Goal: Task Accomplishment & Management: Manage account settings

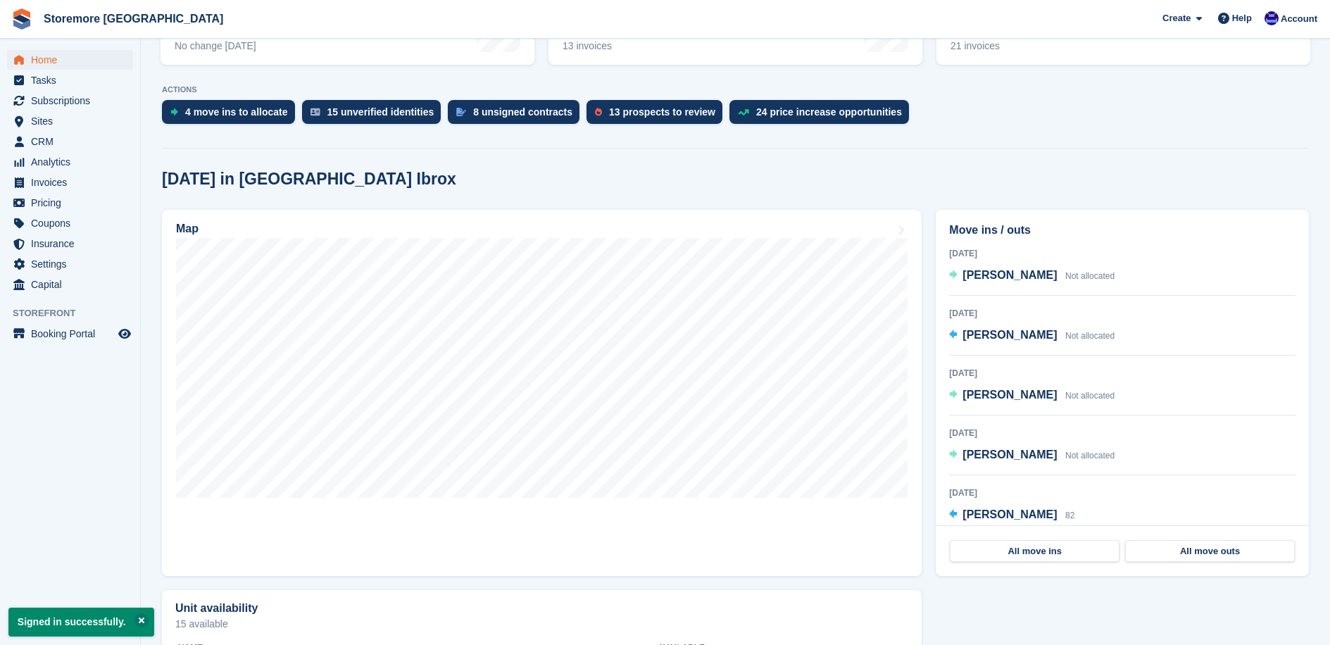
scroll to position [282, 0]
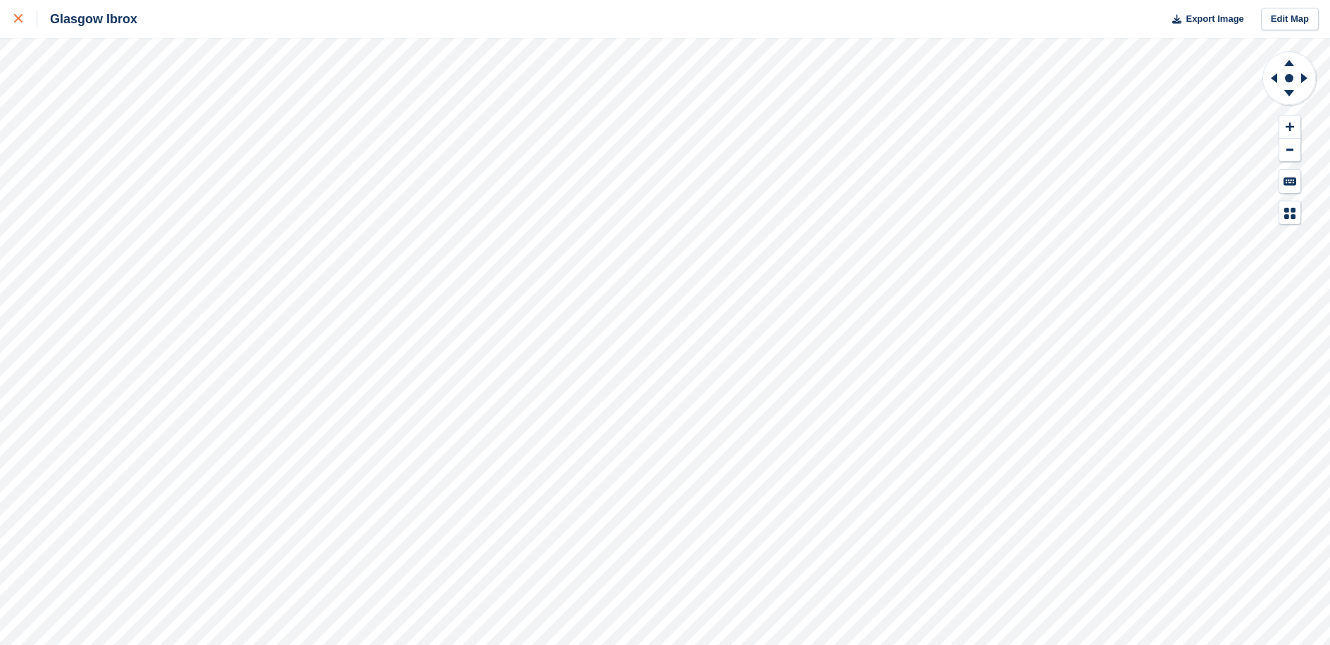
click at [20, 20] on icon at bounding box center [18, 18] width 8 height 8
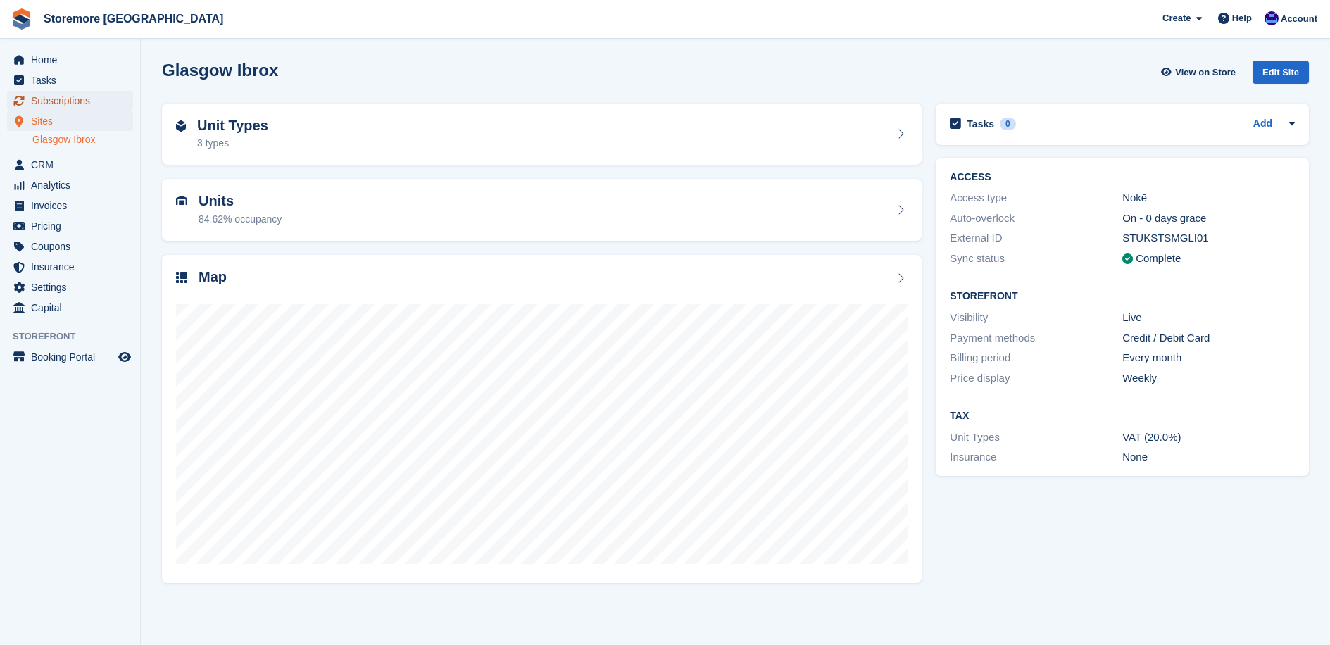
click at [63, 101] on span "Subscriptions" at bounding box center [73, 101] width 85 height 20
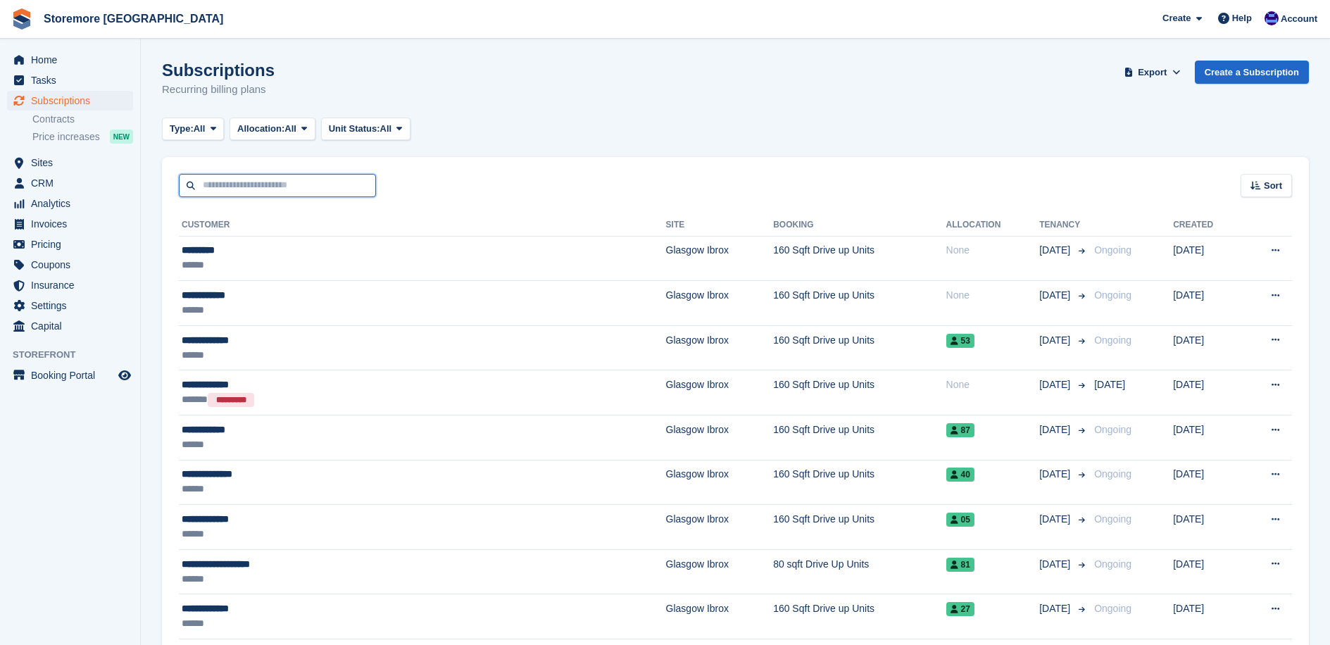
click at [269, 194] on input "text" at bounding box center [277, 185] width 197 height 23
click at [219, 132] on span at bounding box center [213, 128] width 11 height 11
click at [213, 184] on link "Upcoming" at bounding box center [229, 187] width 123 height 25
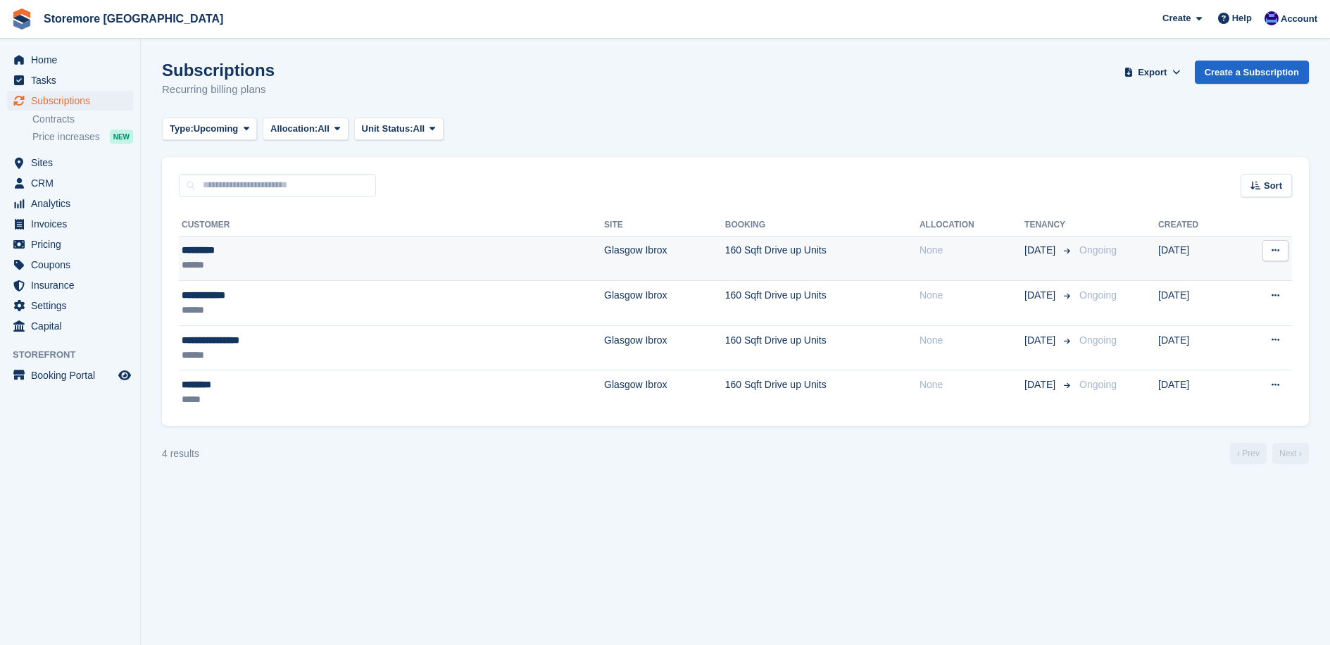
click at [285, 254] on div "*********" at bounding box center [291, 250] width 219 height 15
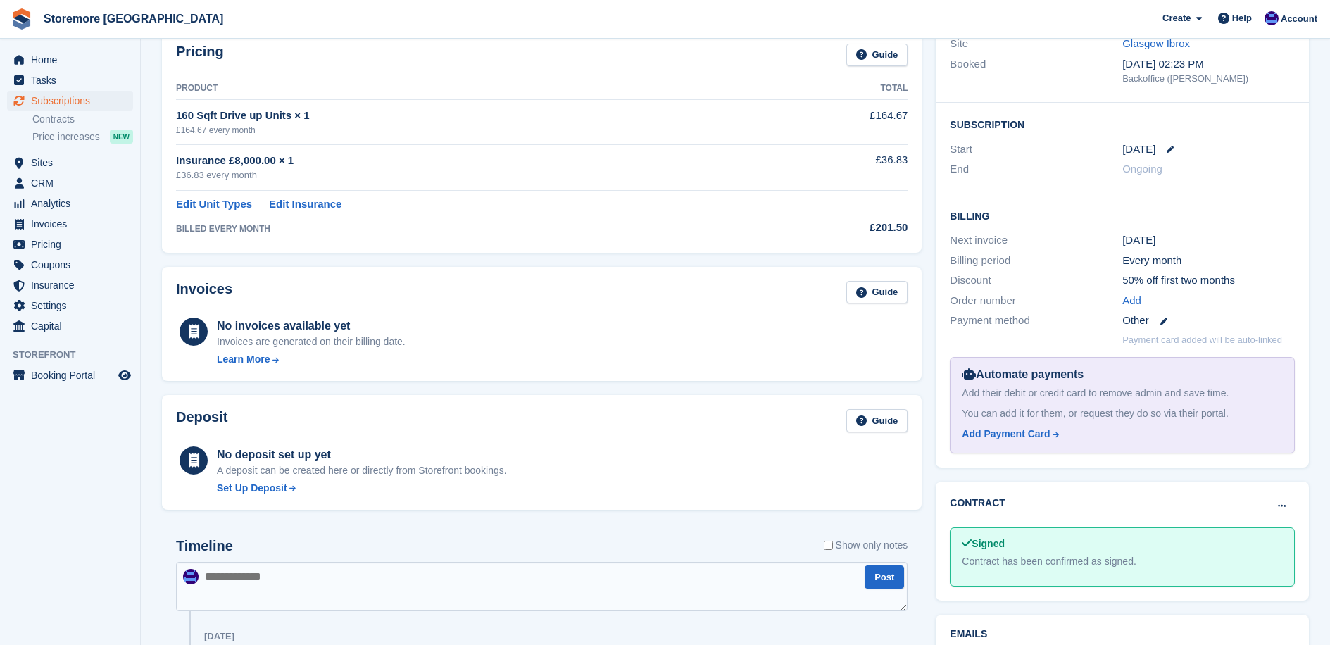
scroll to position [108, 0]
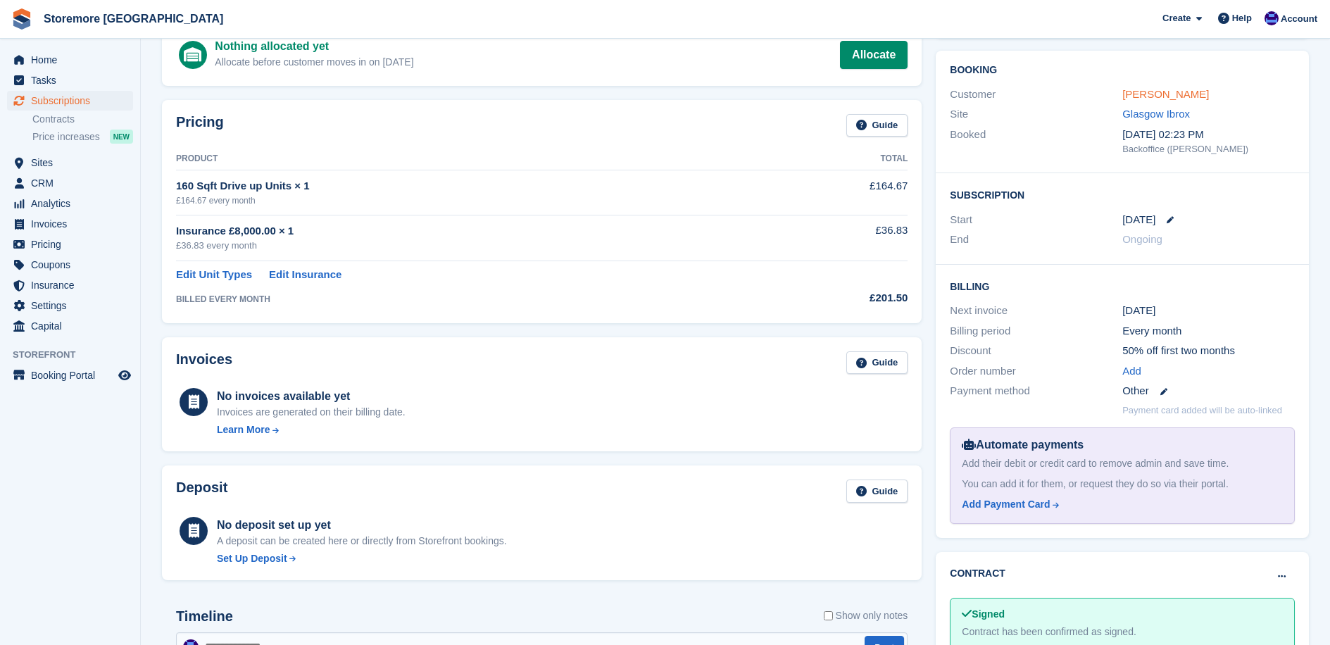
click at [1152, 94] on link "[PERSON_NAME]" at bounding box center [1166, 94] width 87 height 12
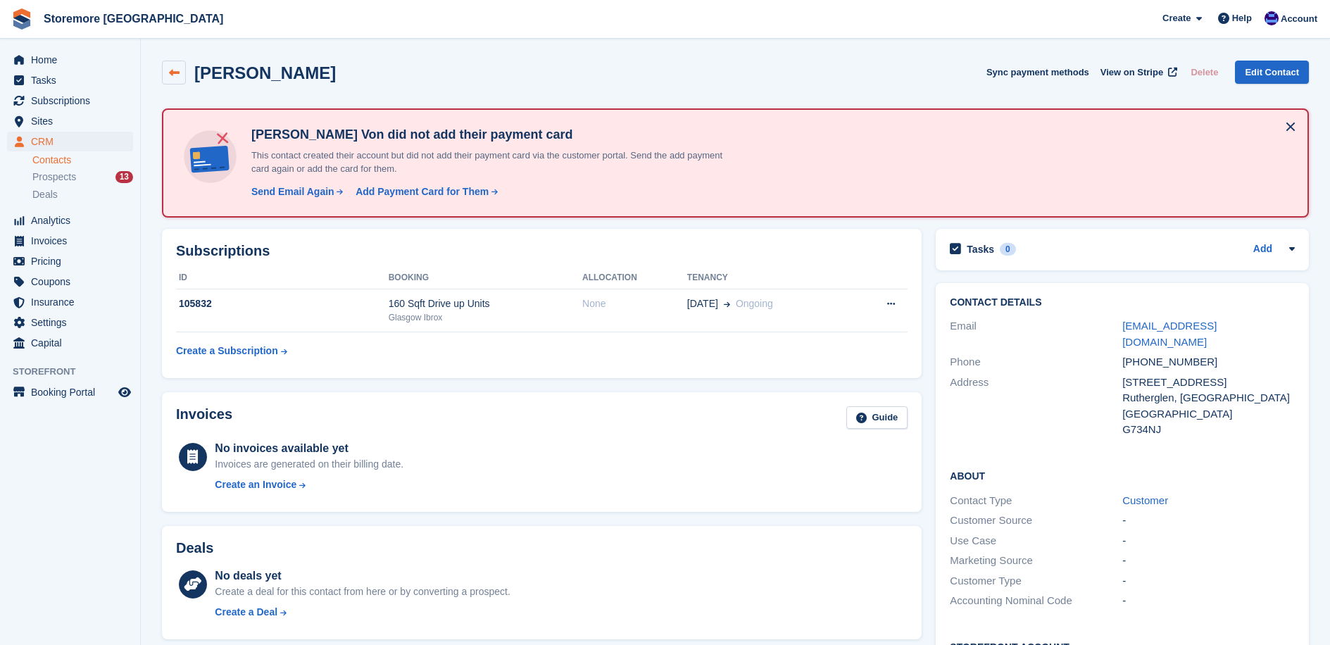
click at [181, 77] on link at bounding box center [174, 73] width 24 height 24
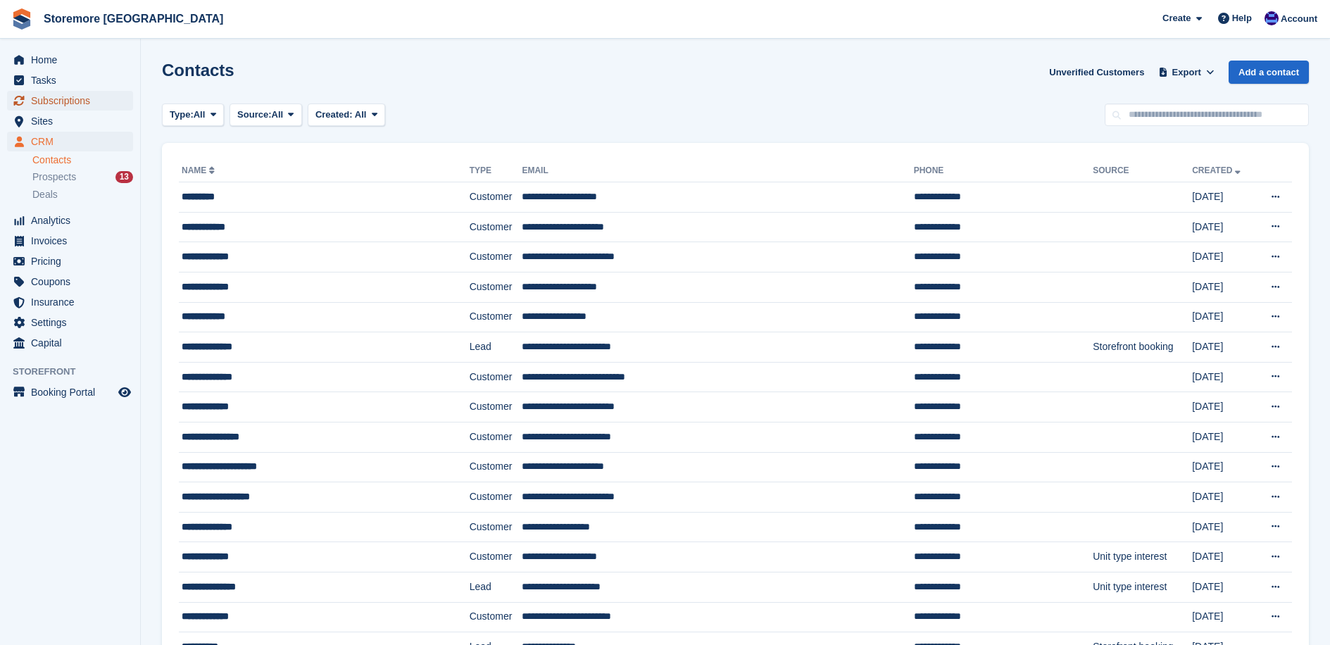
click at [71, 102] on span "Subscriptions" at bounding box center [73, 101] width 85 height 20
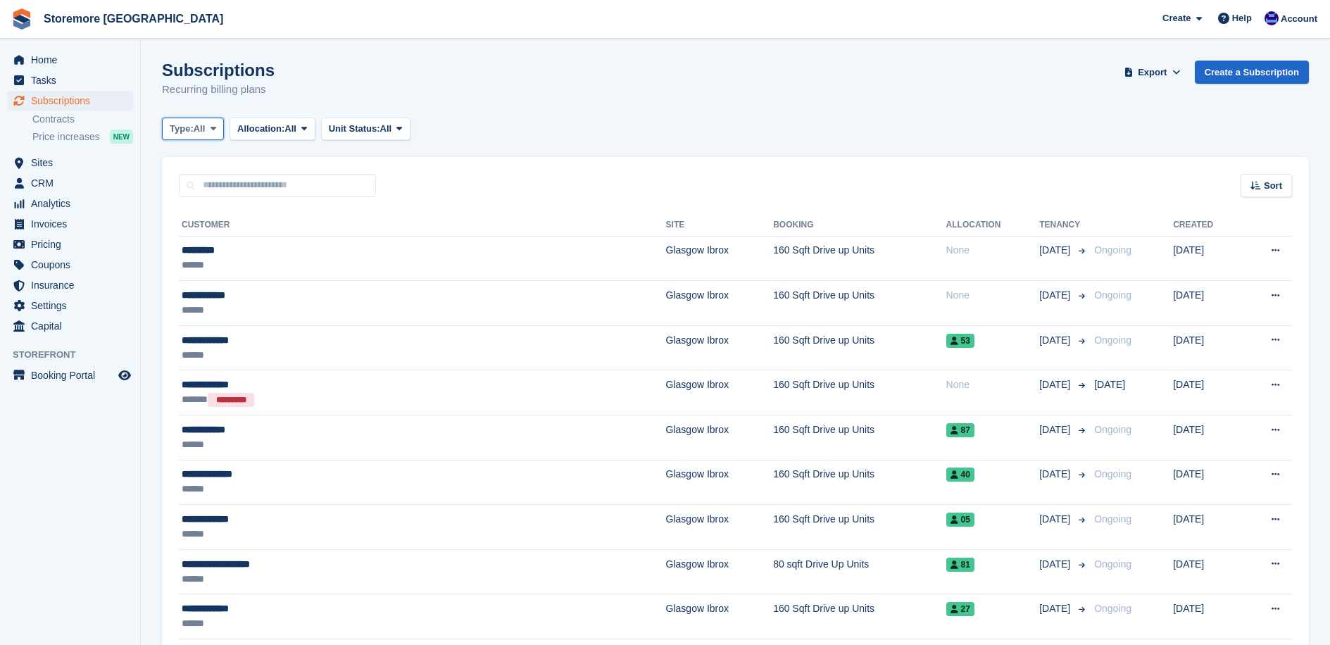
click at [220, 135] on button "Type: All" at bounding box center [193, 129] width 62 height 23
click at [226, 185] on link "Upcoming" at bounding box center [229, 187] width 123 height 25
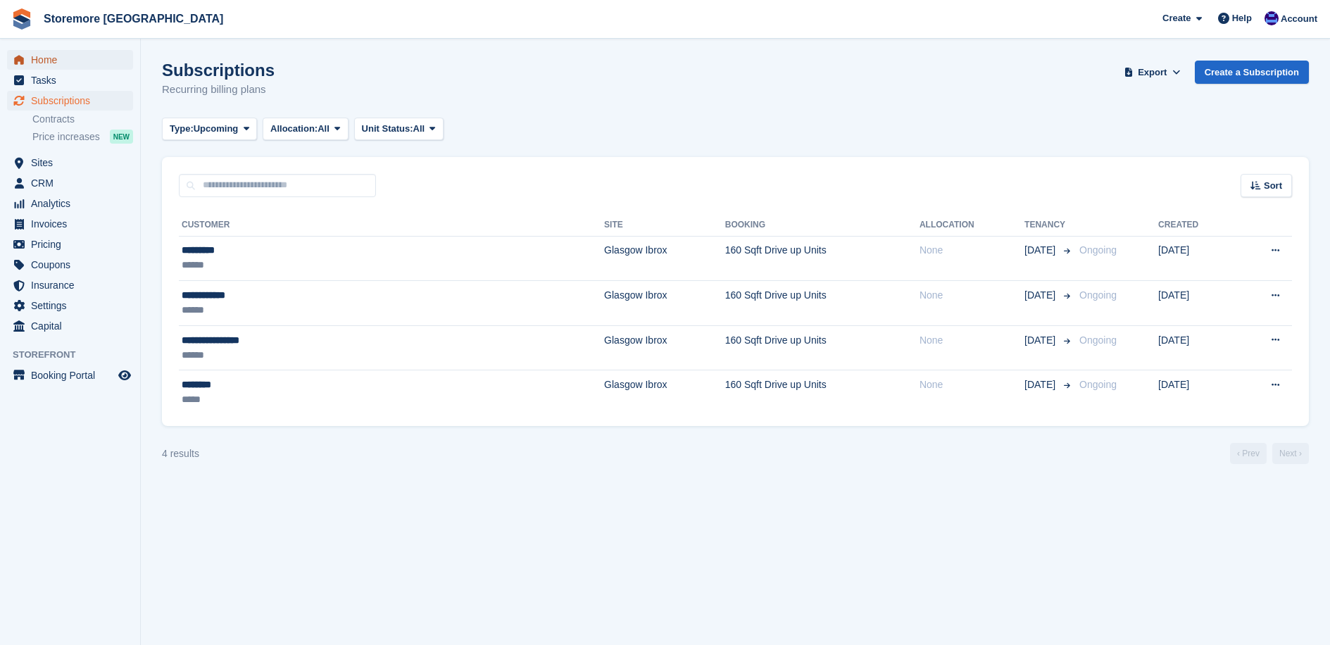
click at [40, 65] on span "Home" at bounding box center [73, 60] width 85 height 20
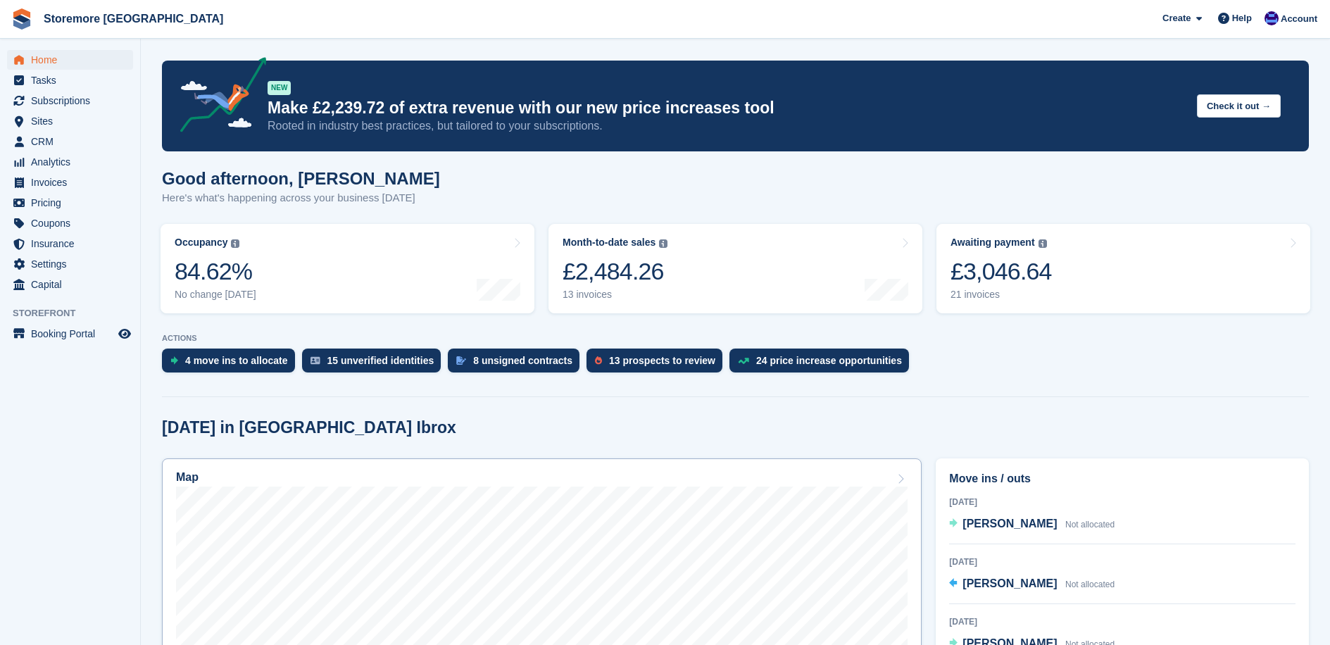
scroll to position [141, 0]
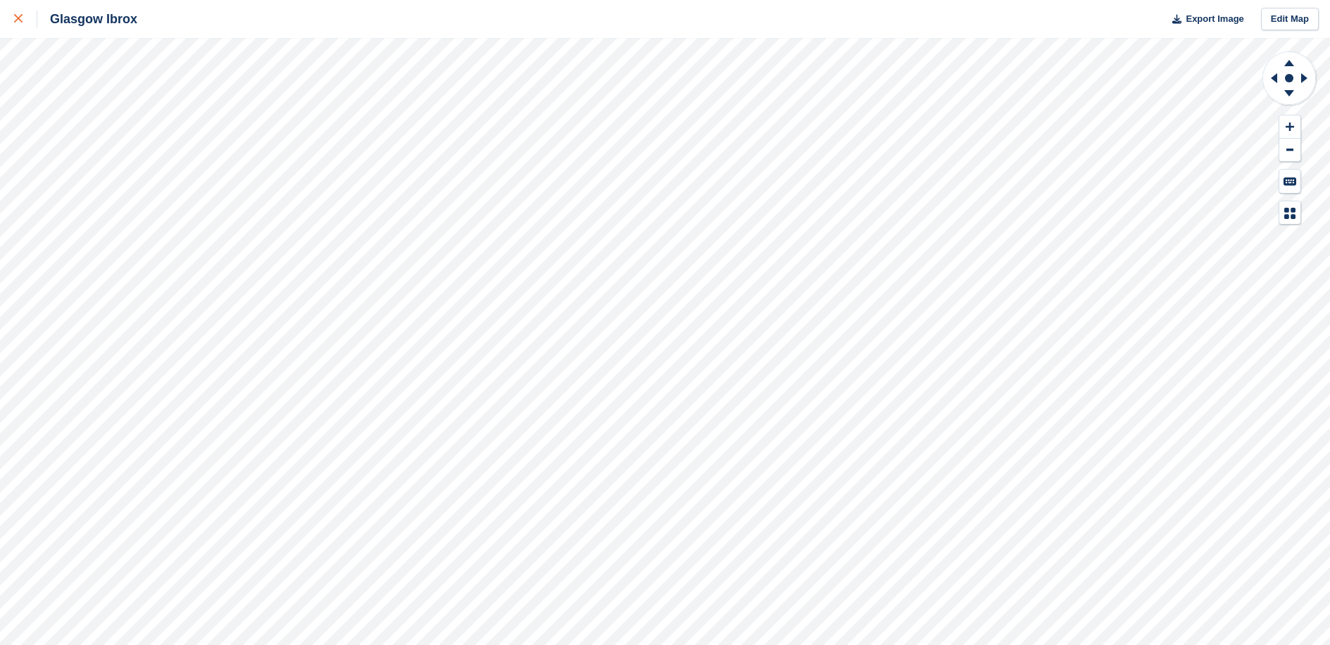
click at [21, 29] on link at bounding box center [18, 19] width 37 height 38
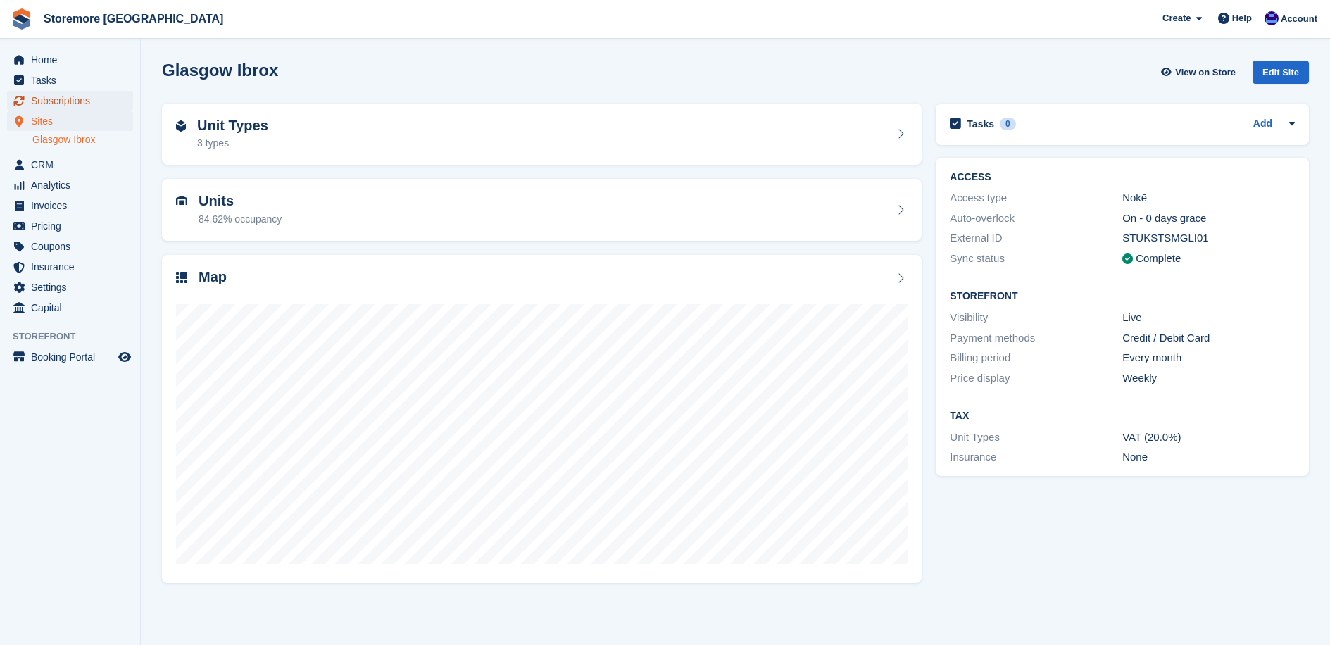
click at [73, 99] on span "Subscriptions" at bounding box center [73, 101] width 85 height 20
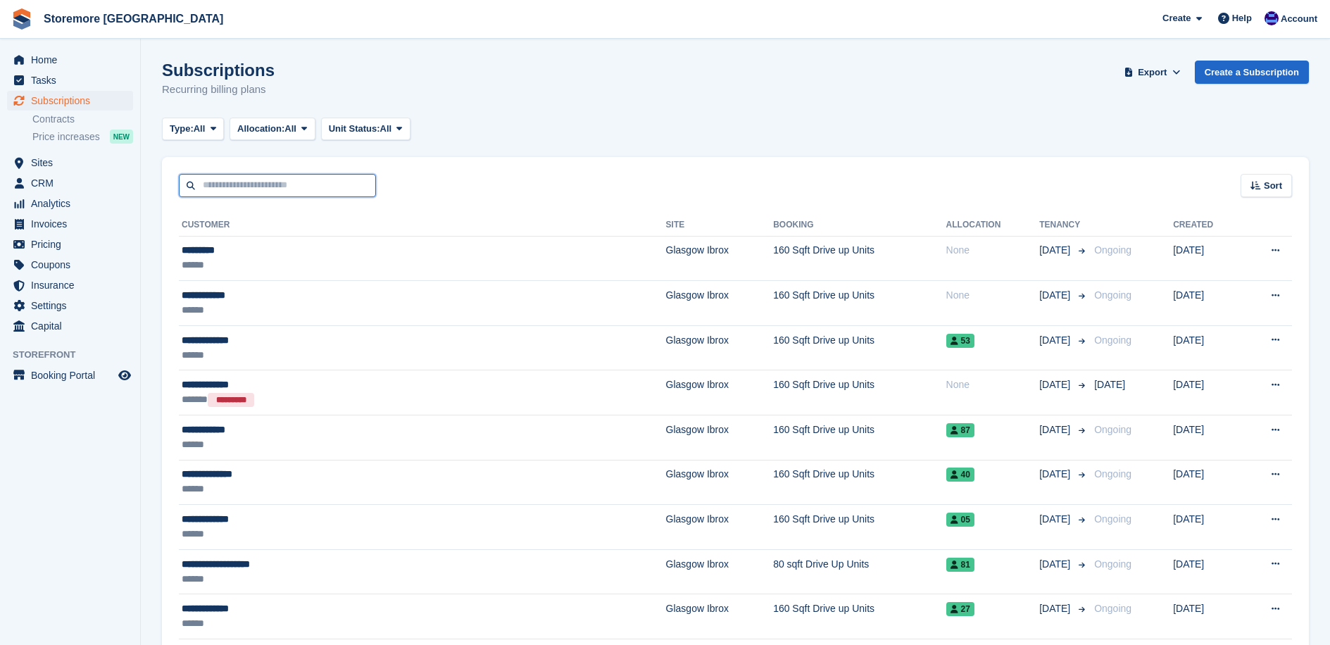
click at [268, 185] on input "text" at bounding box center [277, 185] width 197 height 23
type input "***"
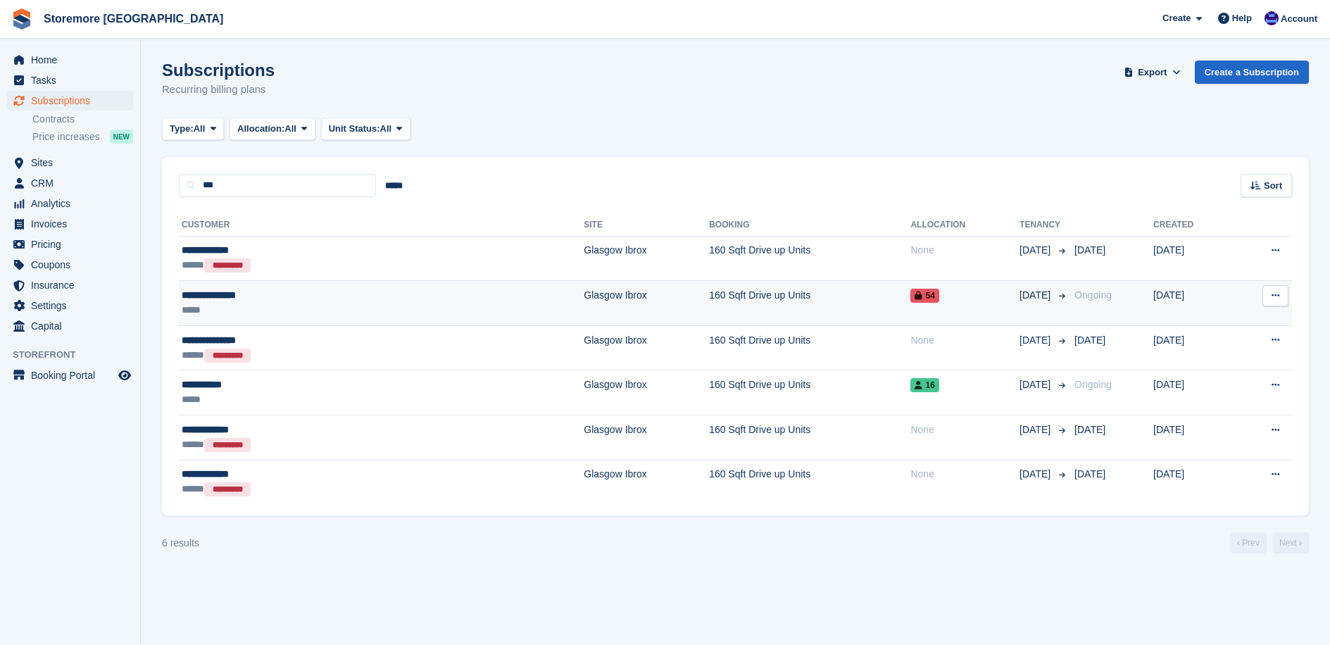
click at [246, 311] on div "*****" at bounding box center [282, 310] width 201 height 15
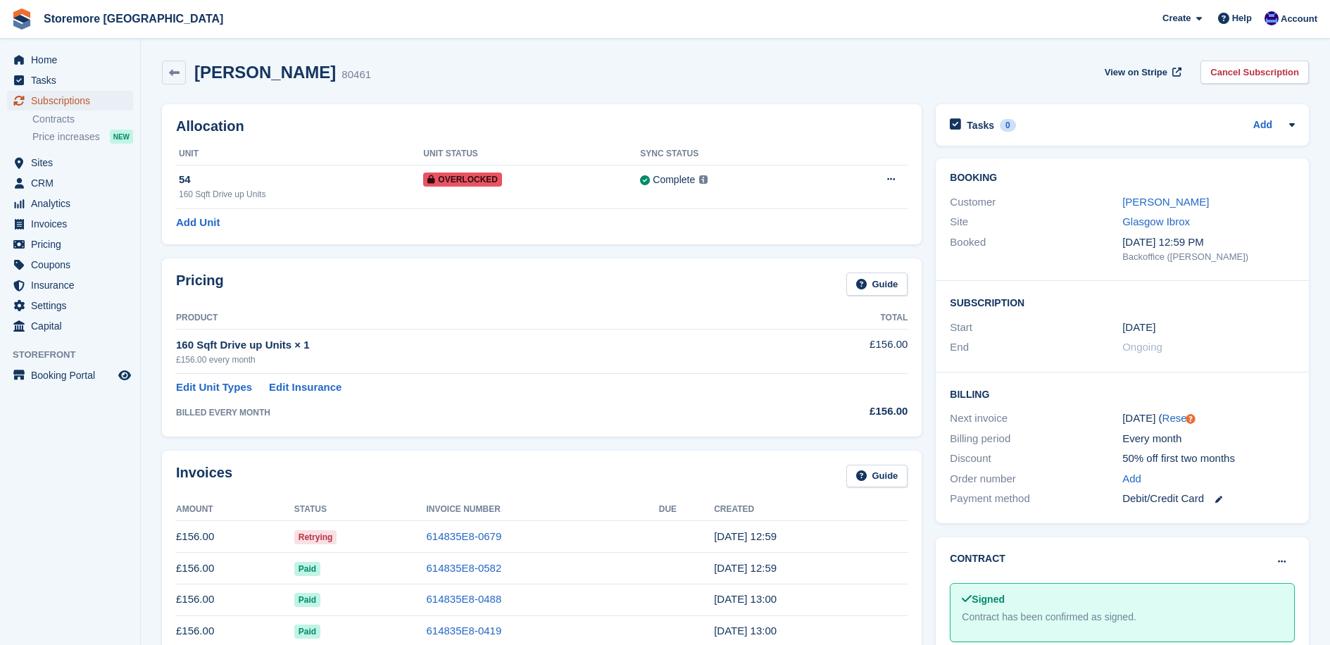
click at [86, 100] on span "Subscriptions" at bounding box center [73, 101] width 85 height 20
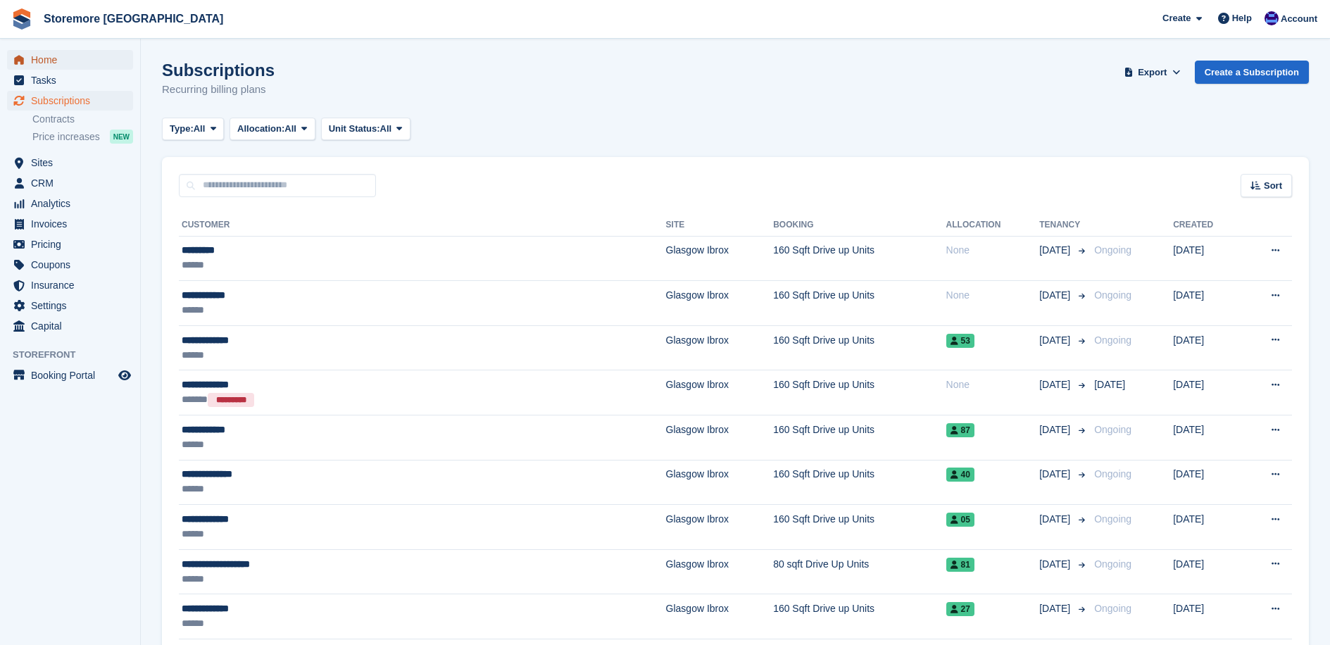
click at [75, 66] on span "Home" at bounding box center [73, 60] width 85 height 20
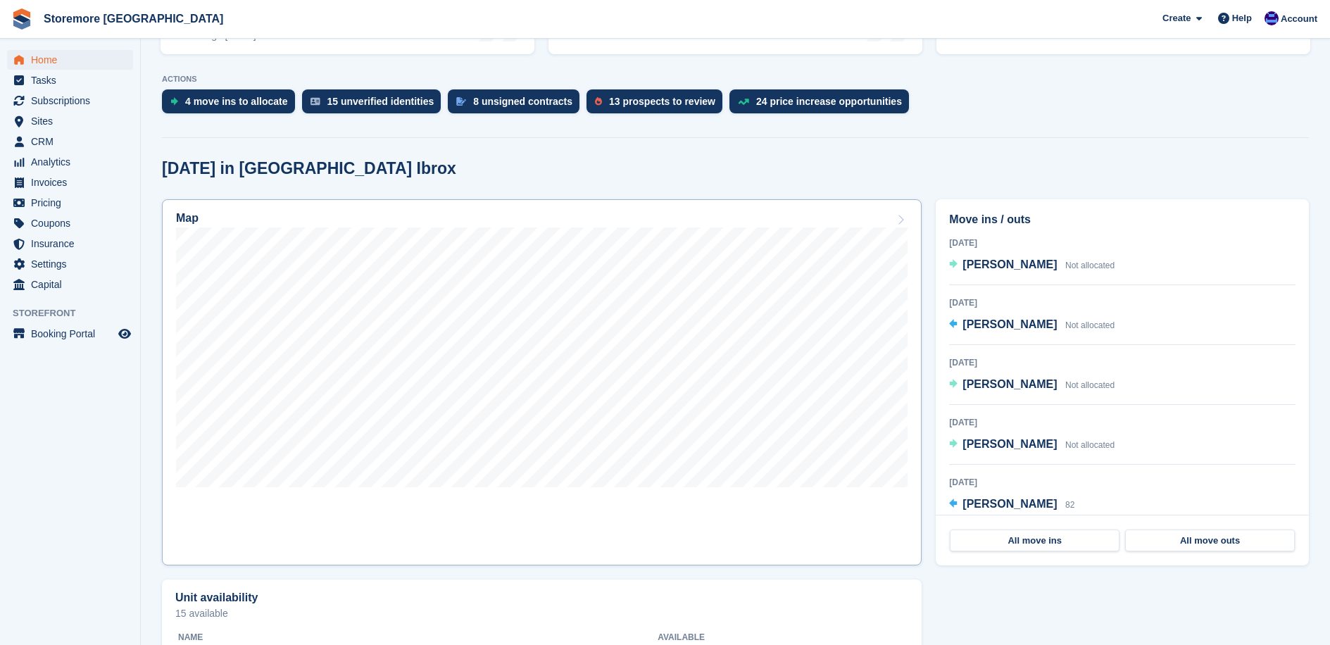
scroll to position [282, 0]
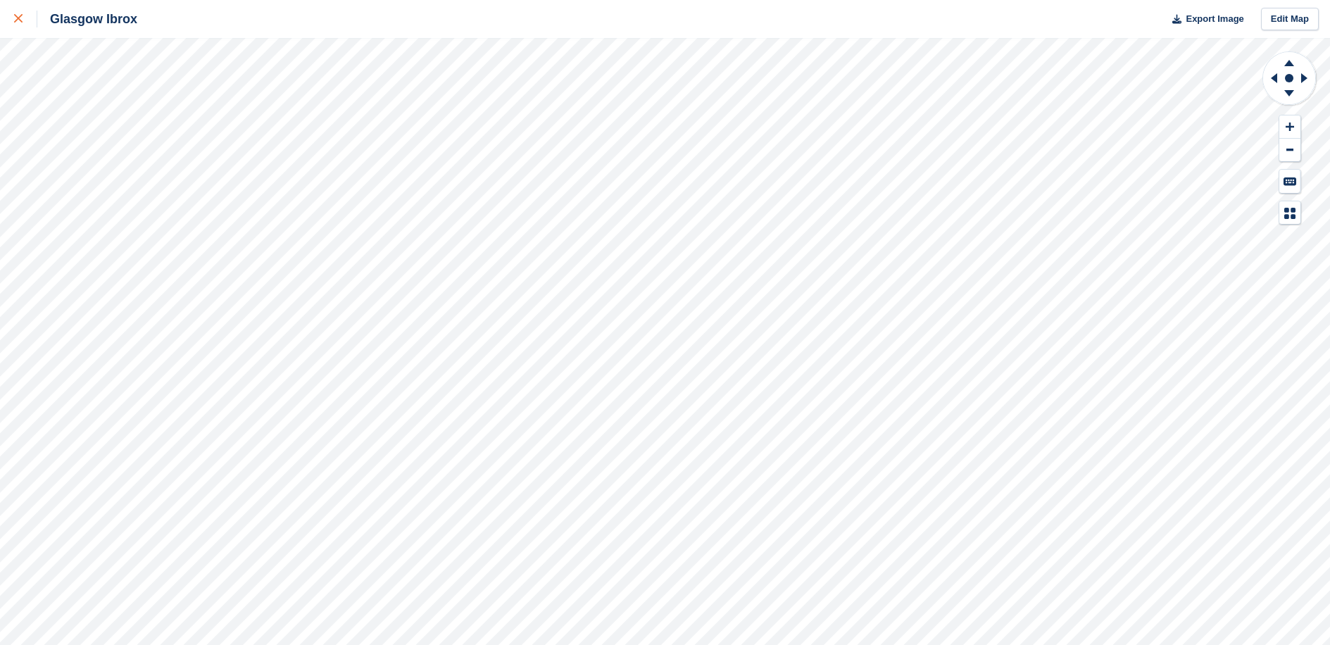
click at [19, 20] on icon at bounding box center [18, 18] width 8 height 8
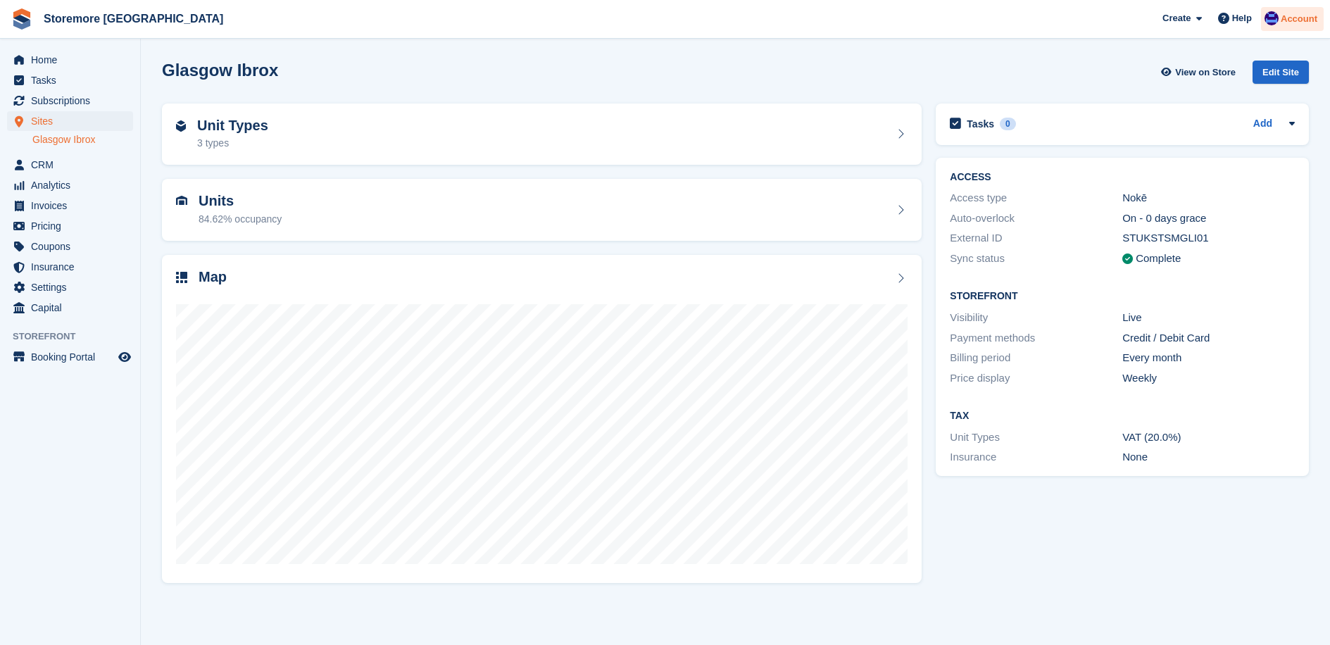
click at [1304, 25] on span "Account" at bounding box center [1299, 19] width 37 height 14
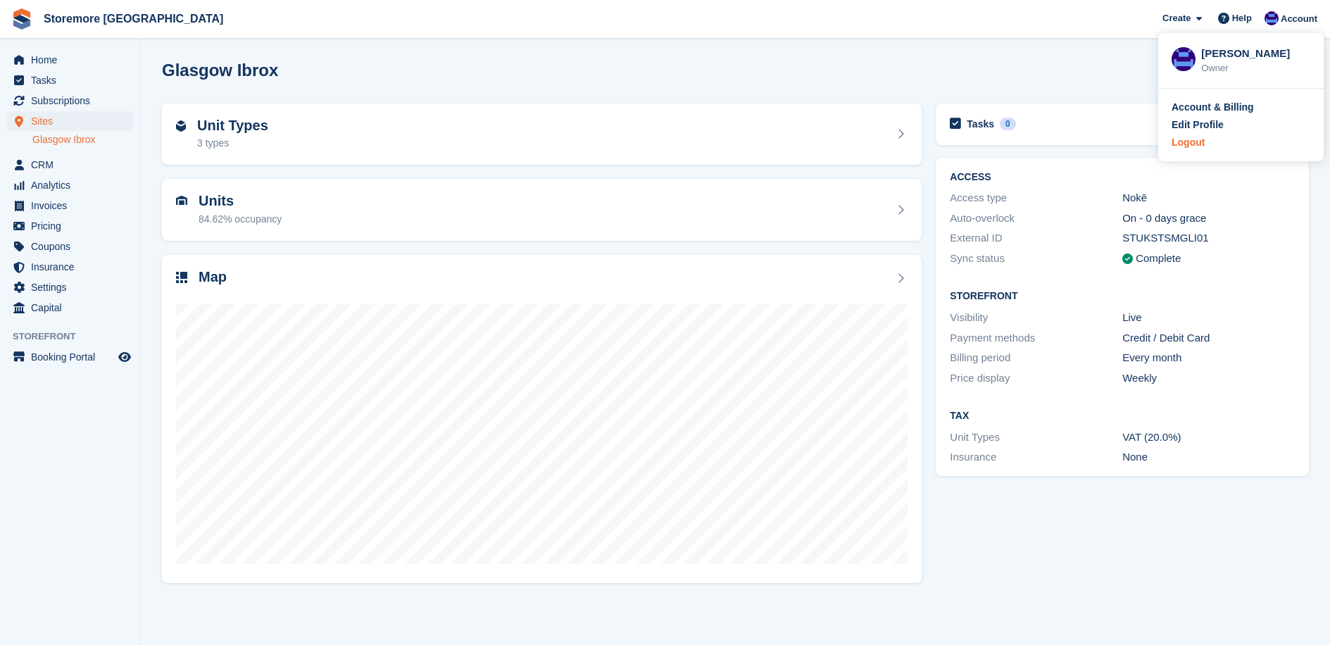
click at [1196, 144] on div "Logout" at bounding box center [1188, 142] width 33 height 15
